Goal: Task Accomplishment & Management: Manage account settings

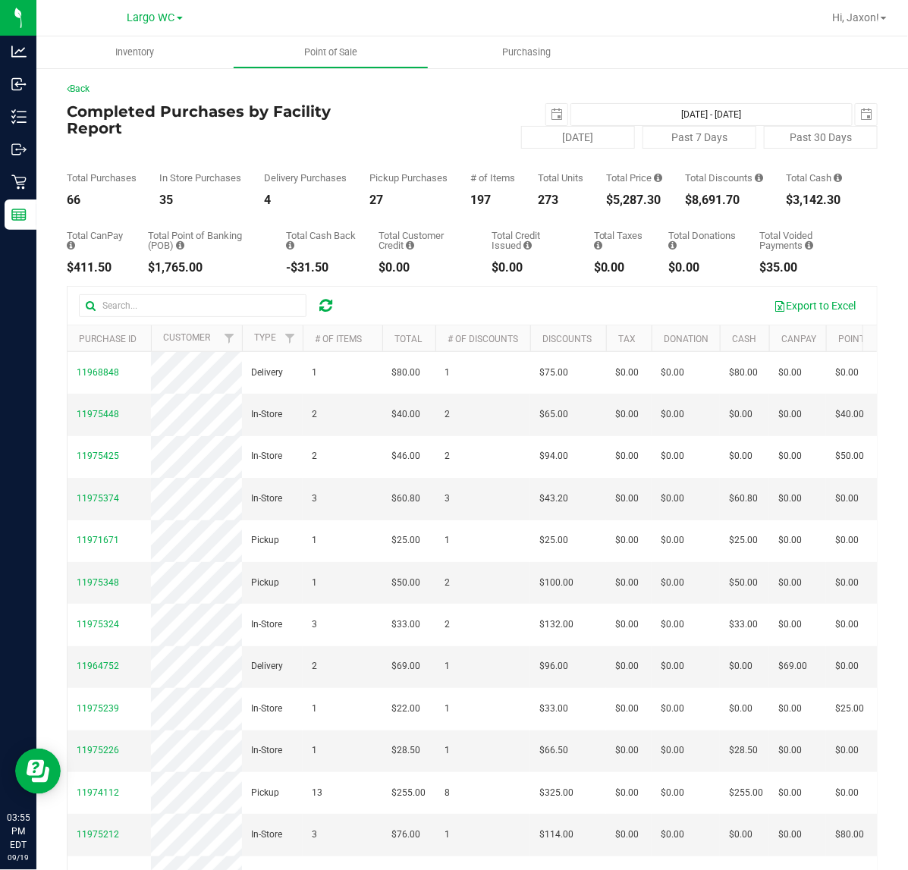
click at [637, 206] on div "$5,287.30" at bounding box center [634, 200] width 56 height 12
click at [620, 226] on div "Total CanPay $411.50 Total Point of Banking (POB) $1,765.00 Total Cash Back -$3…" at bounding box center [472, 240] width 811 height 68
click at [624, 206] on div "$5,287.30" at bounding box center [634, 200] width 56 height 12
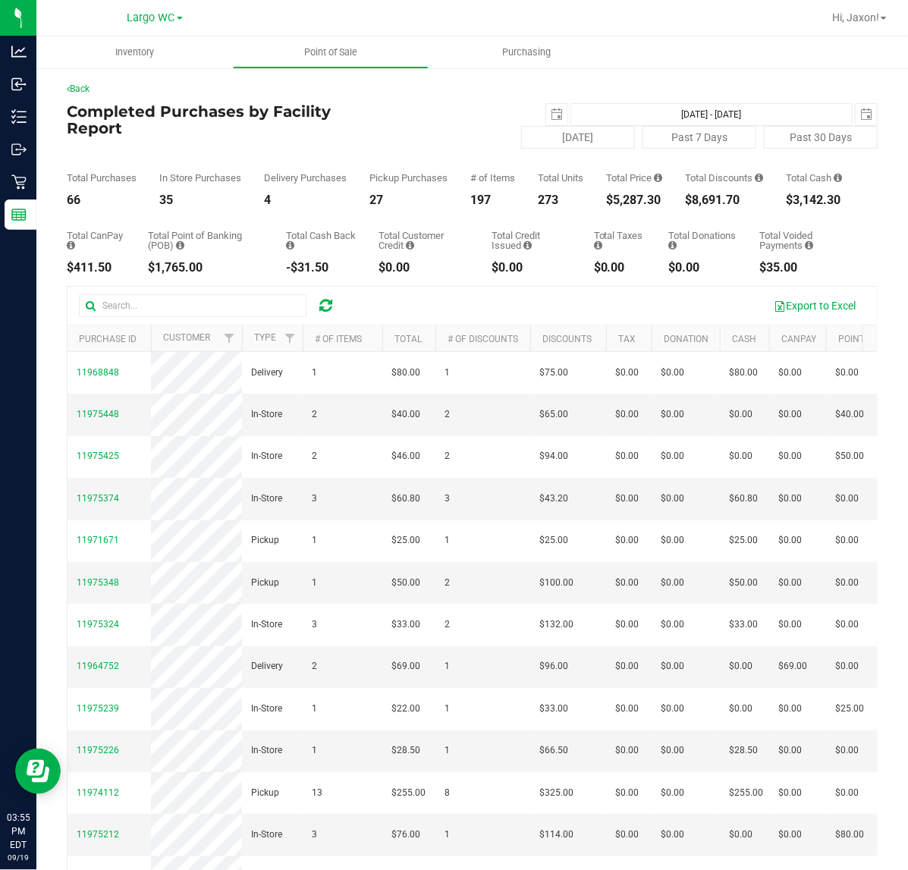
click at [624, 206] on div "$5,287.30" at bounding box center [634, 200] width 56 height 12
click at [643, 206] on div "$5,287.30" at bounding box center [634, 200] width 56 height 12
click at [646, 206] on div "$5,287.30" at bounding box center [634, 200] width 56 height 12
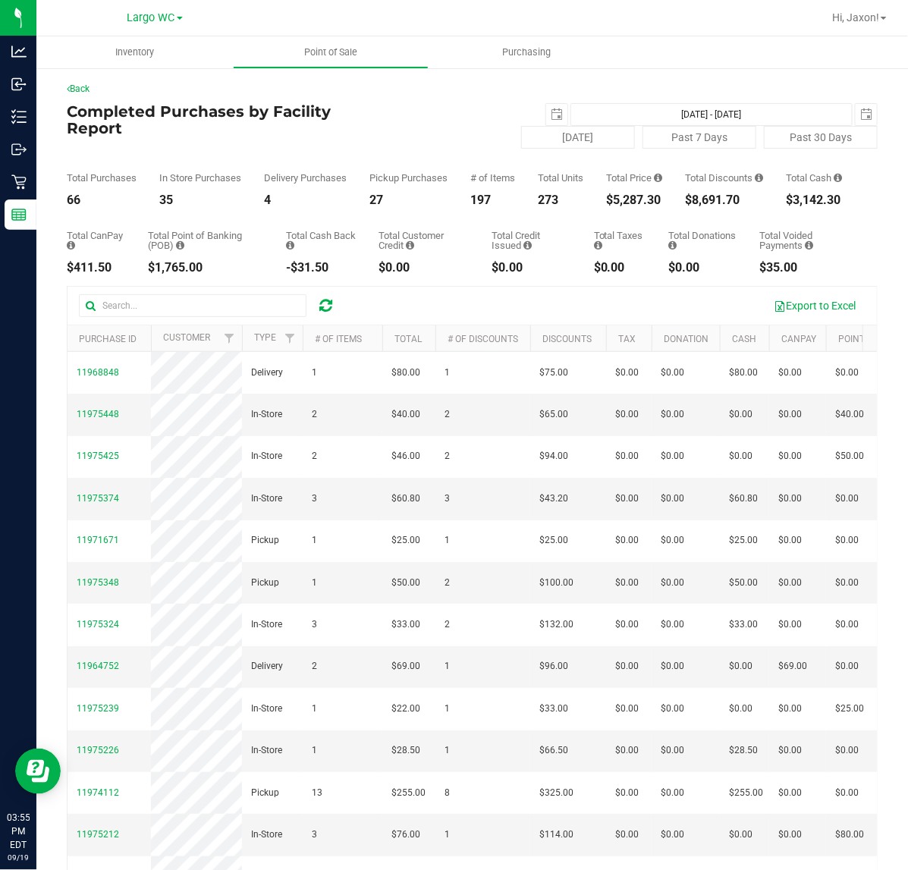
click at [646, 206] on div "$5,287.30" at bounding box center [634, 200] width 56 height 12
click at [634, 206] on div "$5,287.30" at bounding box center [634, 200] width 56 height 12
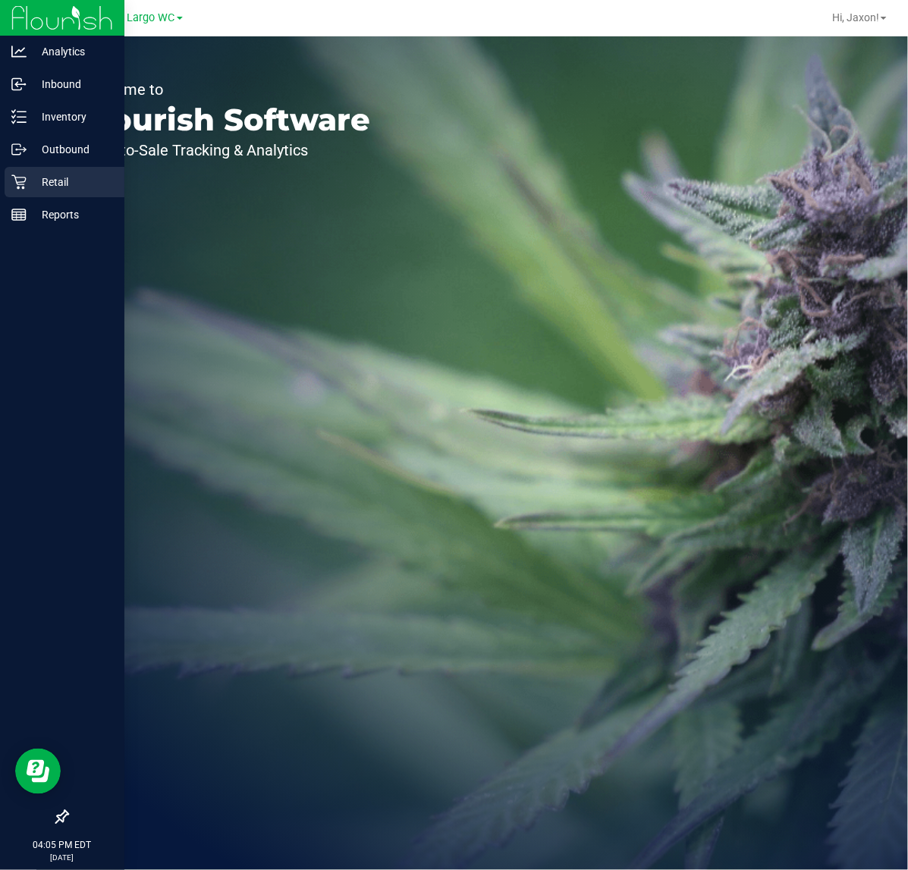
click at [19, 182] on icon at bounding box center [18, 182] width 14 height 14
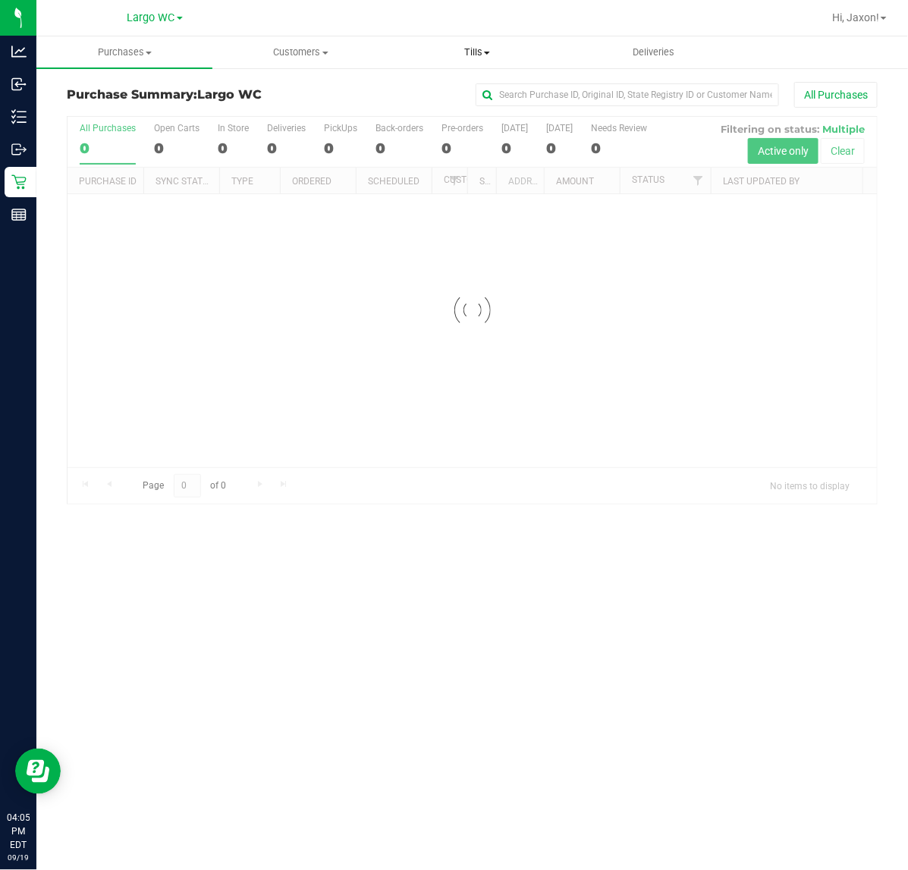
click at [475, 57] on span "Tills" at bounding box center [477, 53] width 175 height 14
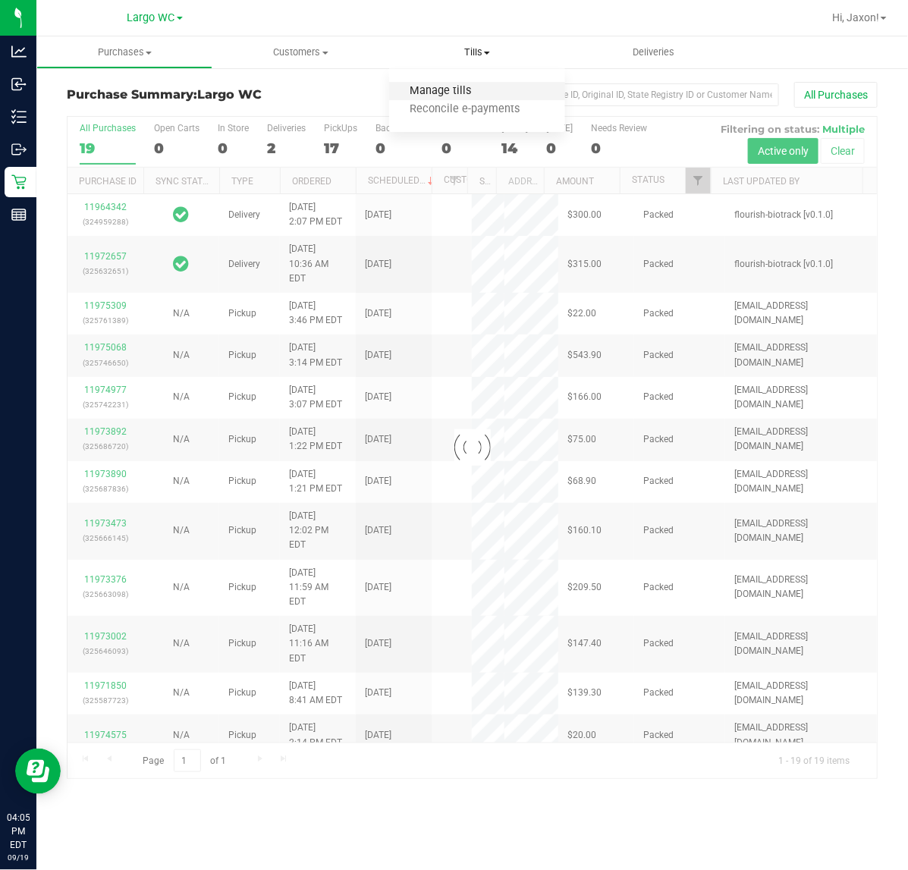
click at [427, 89] on span "Manage tills" at bounding box center [440, 91] width 102 height 13
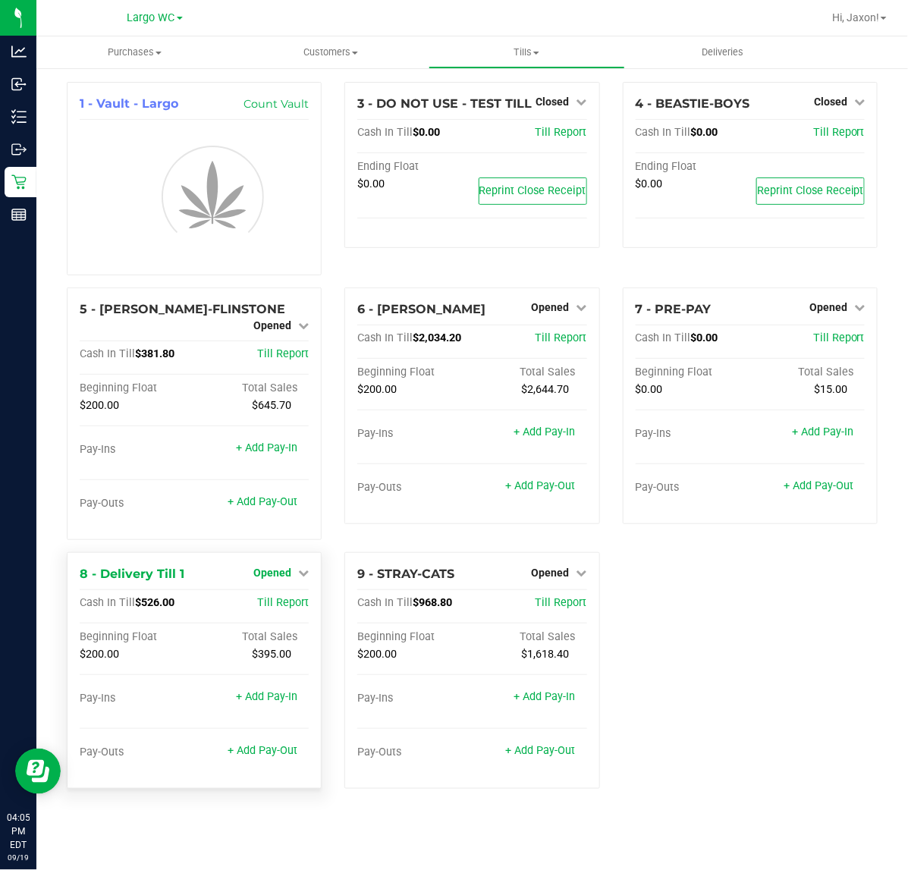
click at [281, 567] on span "Opened" at bounding box center [272, 573] width 38 height 12
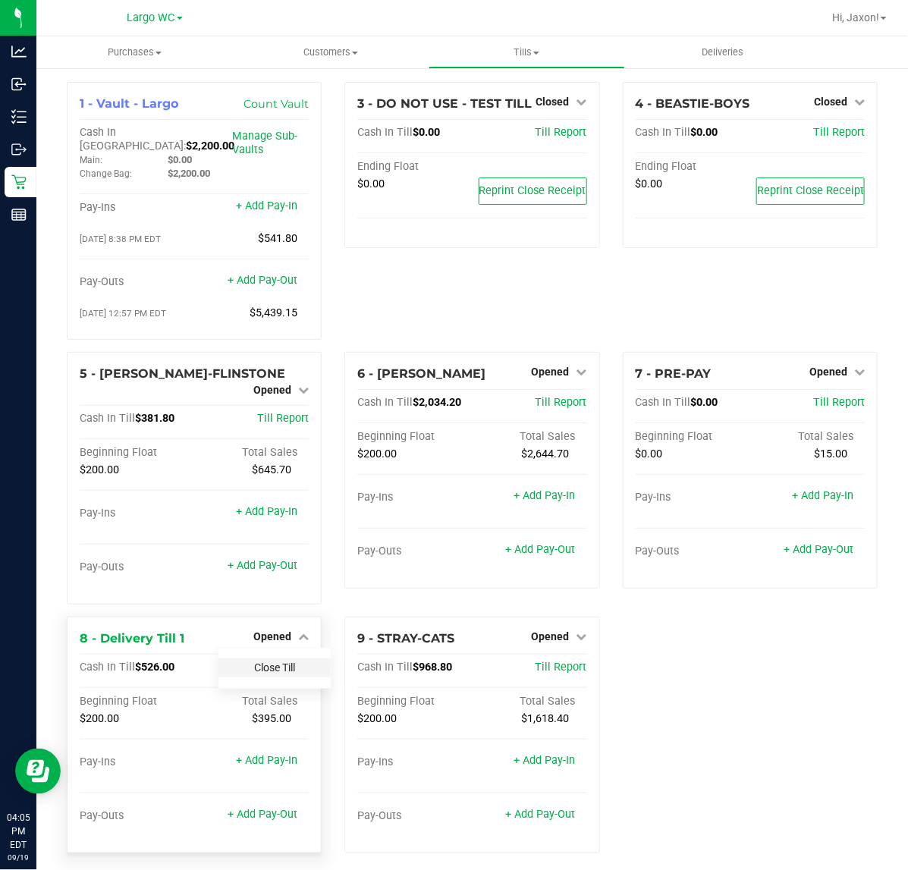
click at [272, 662] on link "Close Till" at bounding box center [274, 668] width 41 height 12
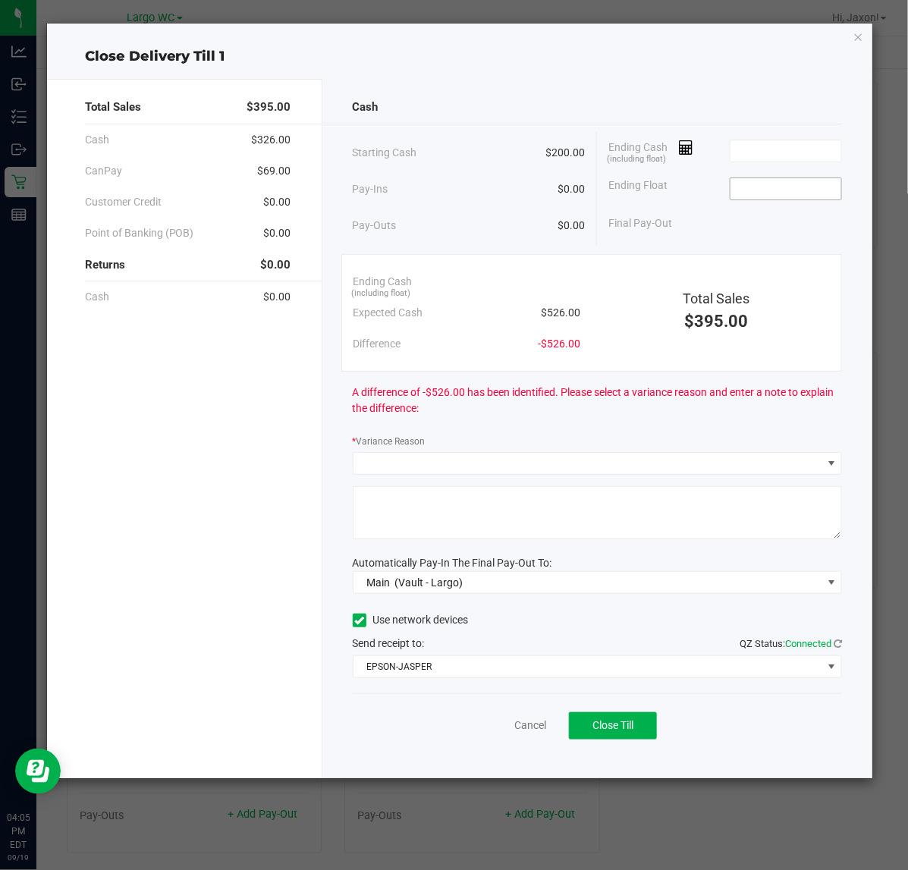
click at [774, 190] on input at bounding box center [787, 188] width 112 height 21
click at [806, 148] on input at bounding box center [787, 150] width 112 height 21
type input "$200.00"
type input "6"
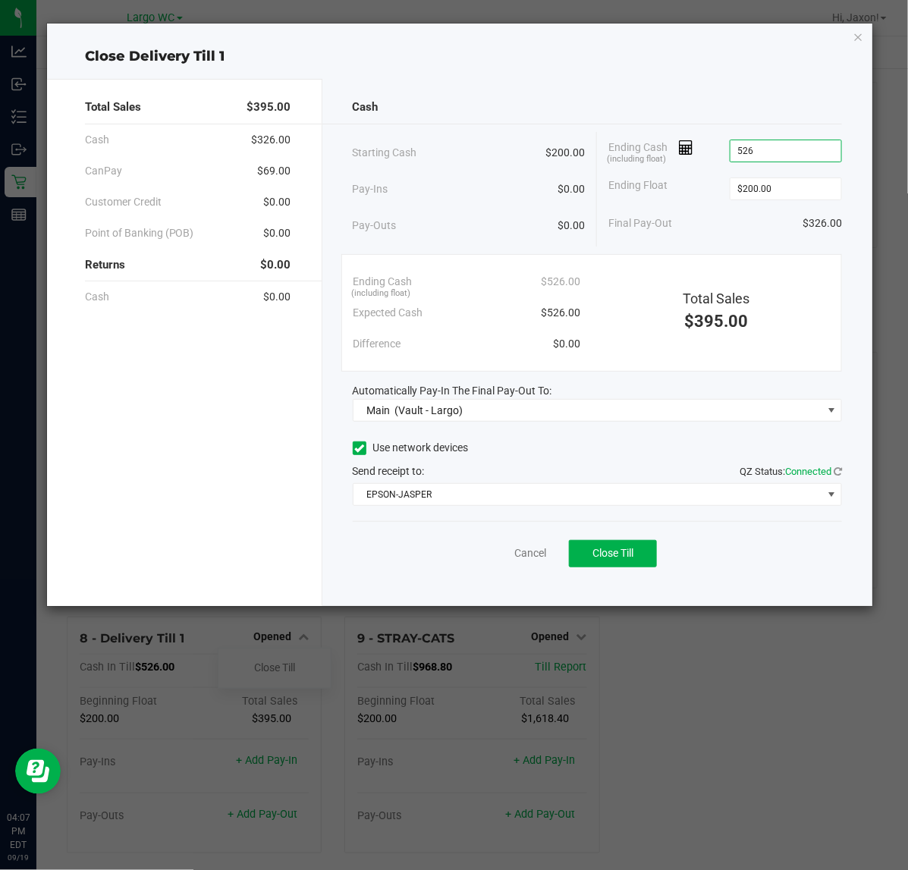
click at [228, 445] on div "Total Sales $395.00 Cash $326.00 CanPay $69.00 Customer Credit $0.00 Point of B…" at bounding box center [184, 342] width 275 height 527
type input "$526.00"
click at [209, 471] on div "Total Sales $395.00 Cash $326.00 CanPay $69.00 Customer Credit $0.00 Point of B…" at bounding box center [184, 342] width 275 height 527
click at [191, 511] on div "Total Sales $395.00 Cash $326.00 CanPay $69.00 Customer Credit $0.00 Point of B…" at bounding box center [184, 342] width 275 height 527
click at [228, 499] on div "Total Sales $395.00 Cash $326.00 CanPay $69.00 Customer Credit $0.00 Point of B…" at bounding box center [184, 342] width 275 height 527
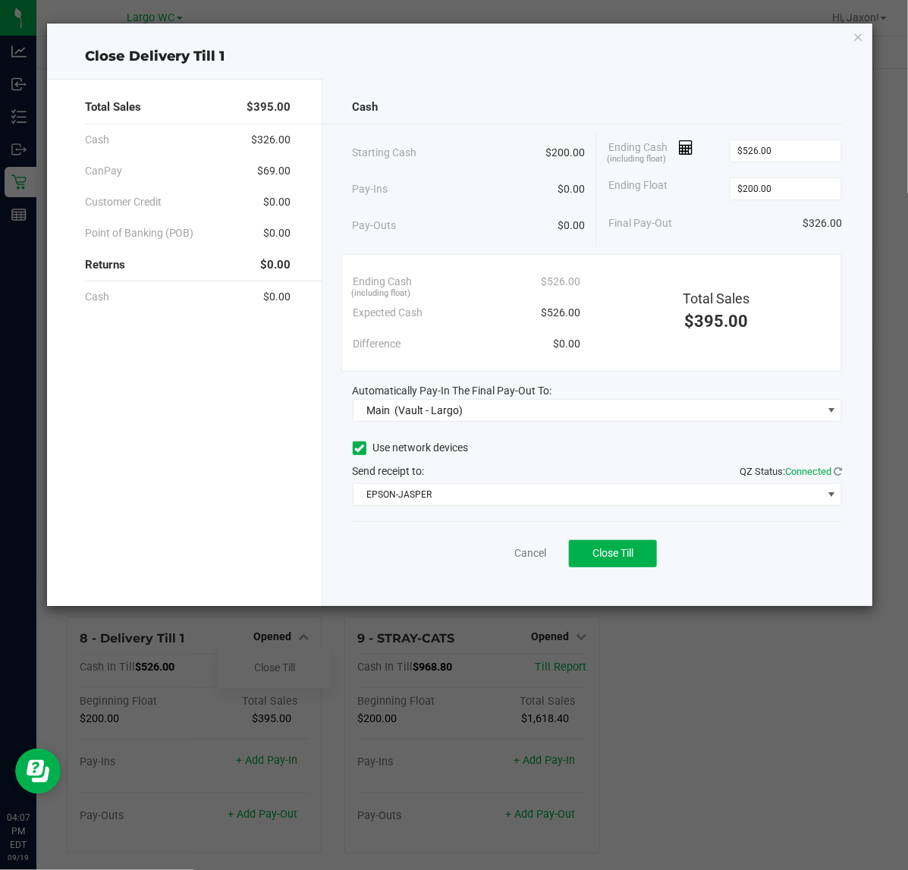
click at [237, 429] on div "Total Sales $395.00 Cash $326.00 CanPay $69.00 Customer Credit $0.00 Point of B…" at bounding box center [184, 342] width 275 height 527
click at [240, 421] on div "Total Sales $395.00 Cash $326.00 CanPay $69.00 Customer Credit $0.00 Point of B…" at bounding box center [184, 342] width 275 height 527
click at [231, 450] on div "Total Sales $395.00 Cash $326.00 CanPay $69.00 Customer Credit $0.00 Point of B…" at bounding box center [184, 342] width 275 height 527
click at [224, 454] on div "Total Sales $395.00 Cash $326.00 CanPay $69.00 Customer Credit $0.00 Point of B…" at bounding box center [184, 342] width 275 height 527
click at [213, 435] on div "Total Sales $395.00 Cash $326.00 CanPay $69.00 Customer Credit $0.00 Point of B…" at bounding box center [184, 342] width 275 height 527
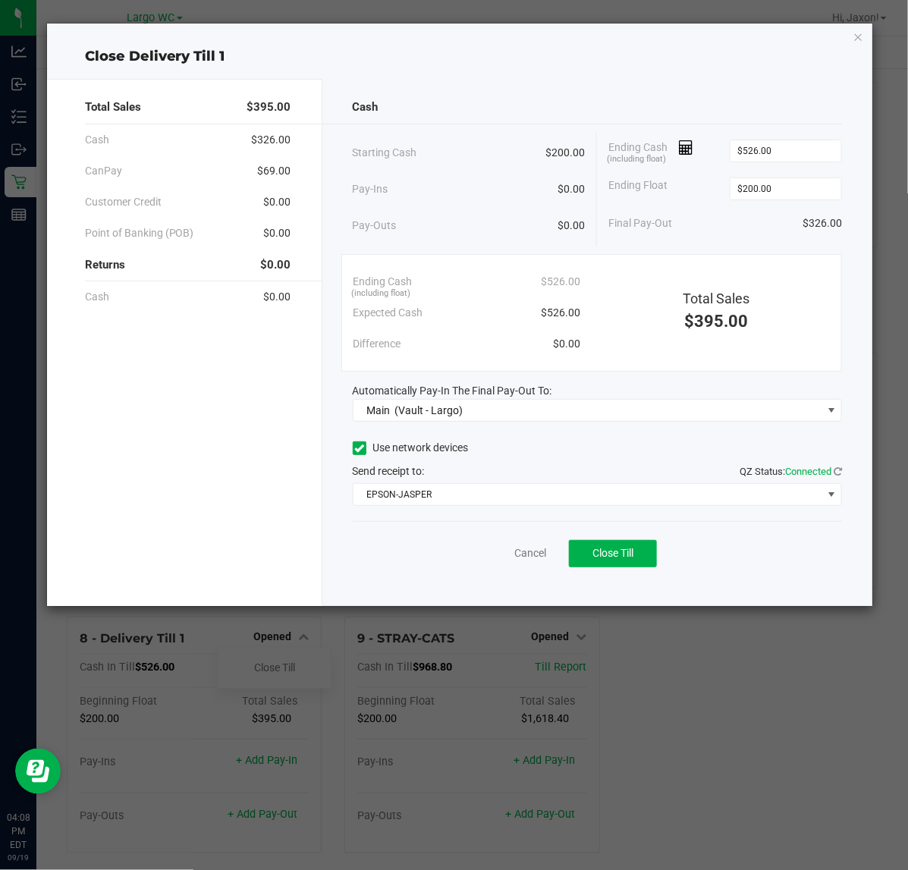
click at [236, 364] on div "Total Sales $395.00 Cash $326.00 CanPay $69.00 Customer Credit $0.00 Point of B…" at bounding box center [184, 342] width 275 height 527
click at [205, 414] on div "Total Sales $395.00 Cash $326.00 CanPay $69.00 Customer Credit $0.00 Point of B…" at bounding box center [184, 342] width 275 height 527
click at [187, 480] on div "Total Sales $395.00 Cash $326.00 CanPay $69.00 Customer Credit $0.00 Point of B…" at bounding box center [184, 342] width 275 height 527
click at [756, 562] on div "Cancel Close Till" at bounding box center [598, 550] width 490 height 58
click at [768, 559] on div "Cancel Close Till" at bounding box center [598, 550] width 490 height 58
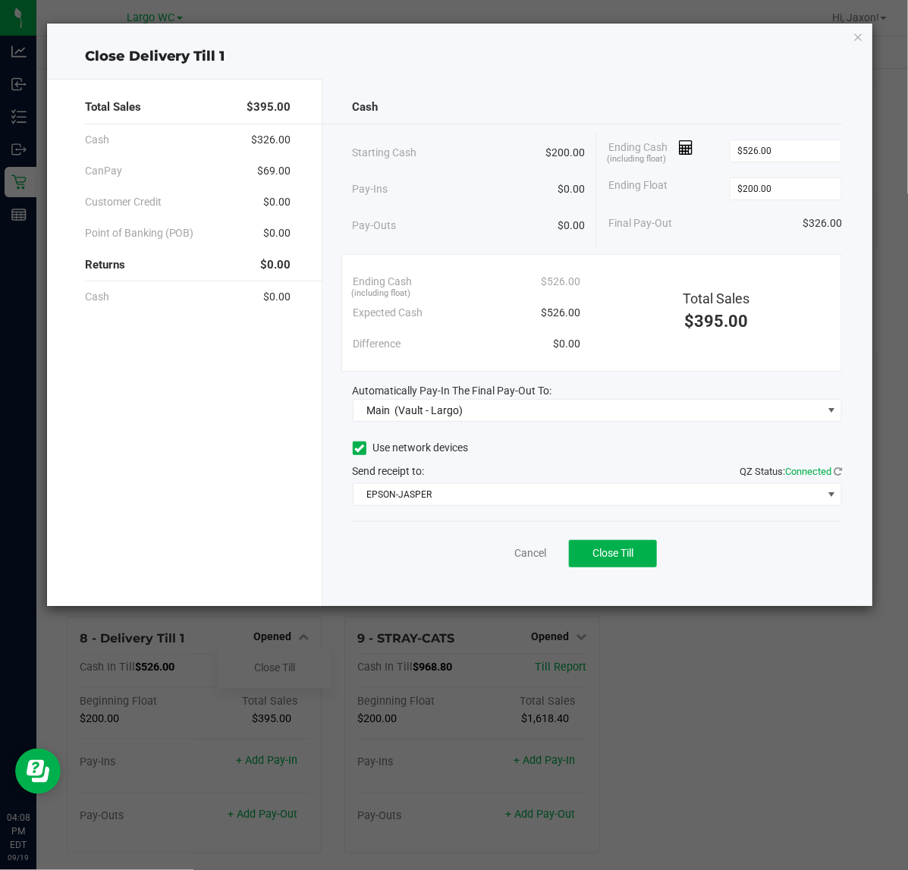
click at [778, 580] on div "Cancel Close Till" at bounding box center [598, 550] width 490 height 58
click at [794, 579] on div "Cancel Close Till" at bounding box center [598, 550] width 490 height 58
click at [809, 568] on div "Cancel Close Till" at bounding box center [598, 550] width 490 height 58
click at [755, 558] on div "Cancel Close Till" at bounding box center [598, 550] width 490 height 58
click at [757, 555] on div "Cancel Close Till" at bounding box center [598, 550] width 490 height 58
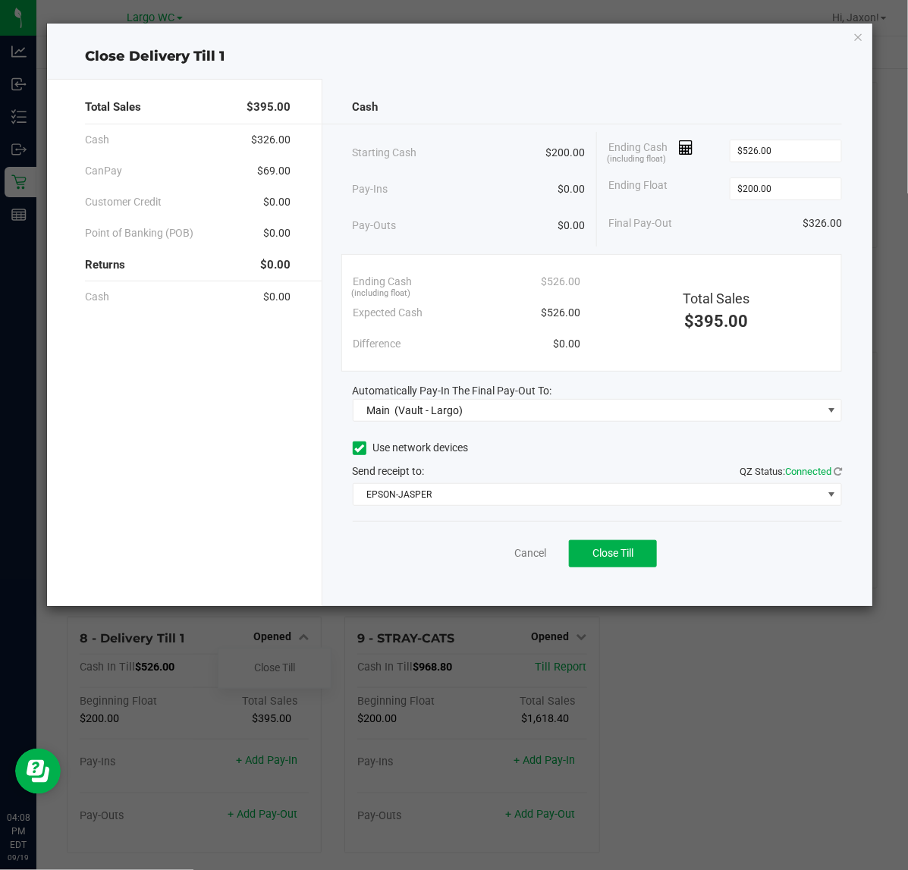
click at [759, 555] on div "Cancel Close Till" at bounding box center [598, 550] width 490 height 58
click at [636, 555] on button "Close Till" at bounding box center [613, 553] width 88 height 27
